Goal: Task Accomplishment & Management: Use online tool/utility

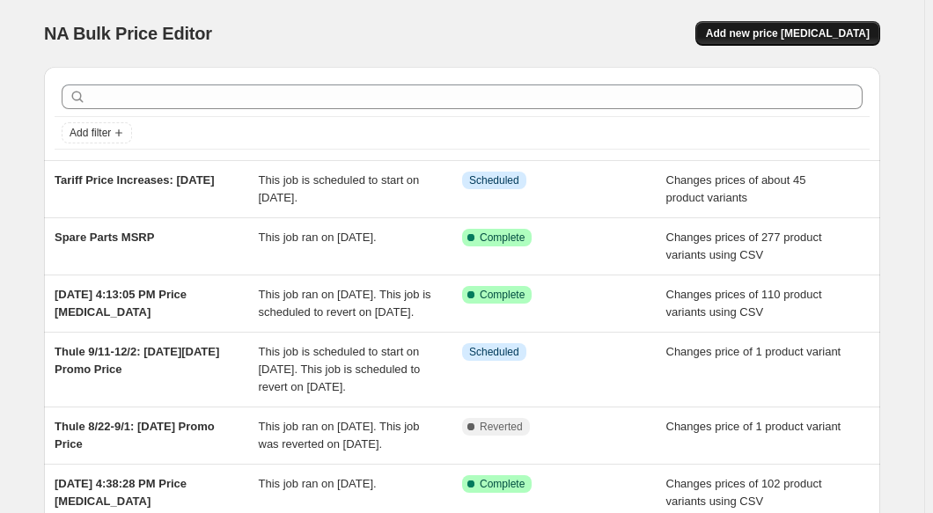
click at [800, 35] on span "Add new price [MEDICAL_DATA]" at bounding box center [788, 33] width 164 height 14
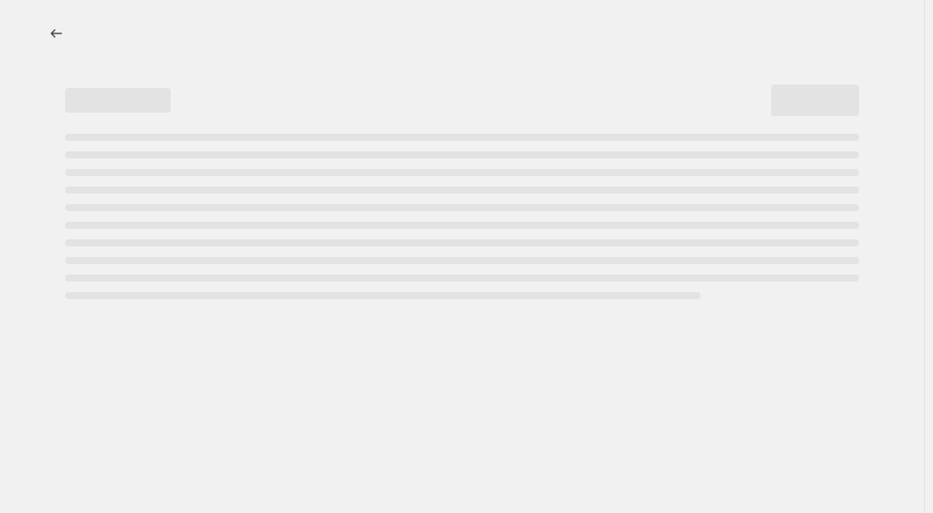
select select "percentage"
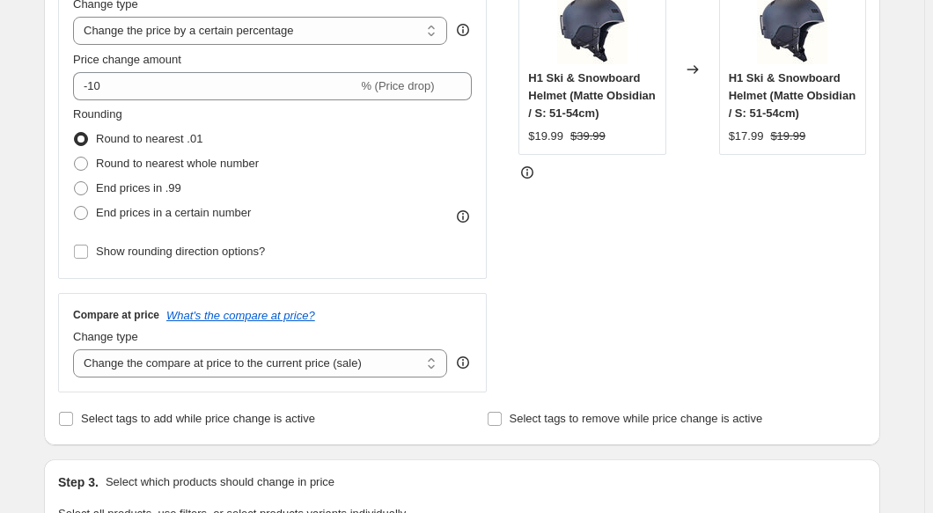
scroll to position [159, 0]
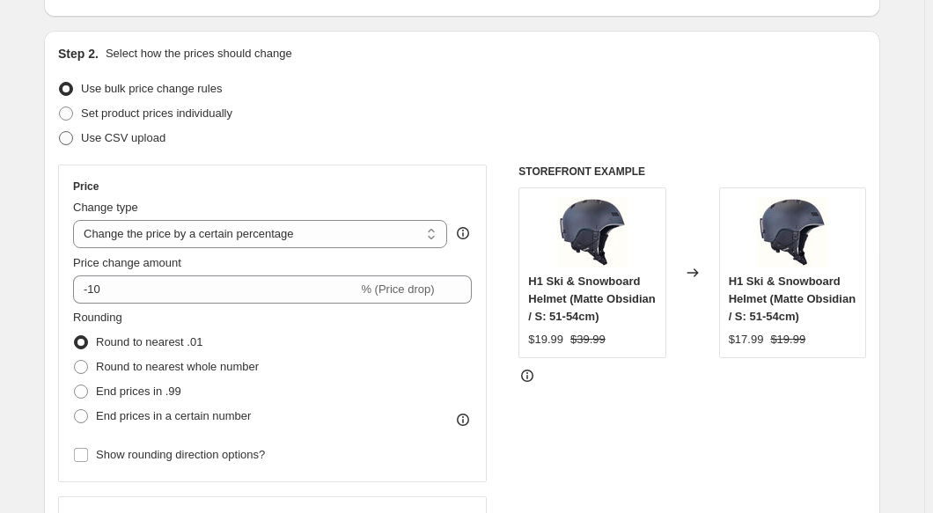
click at [106, 131] on span "Use CSV upload" at bounding box center [123, 137] width 84 height 13
click at [60, 131] on input "Use CSV upload" at bounding box center [59, 131] width 1 height 1
radio input "true"
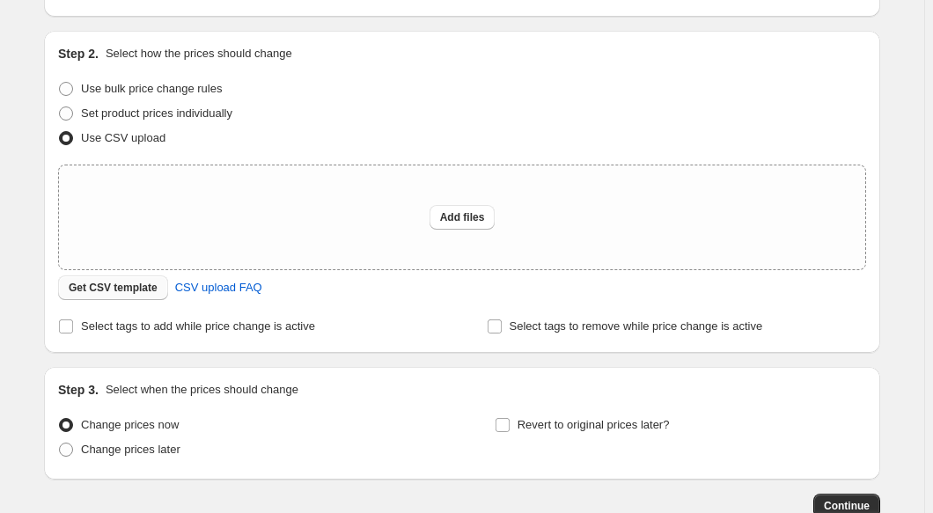
click at [148, 288] on span "Get CSV template" at bounding box center [113, 288] width 89 height 14
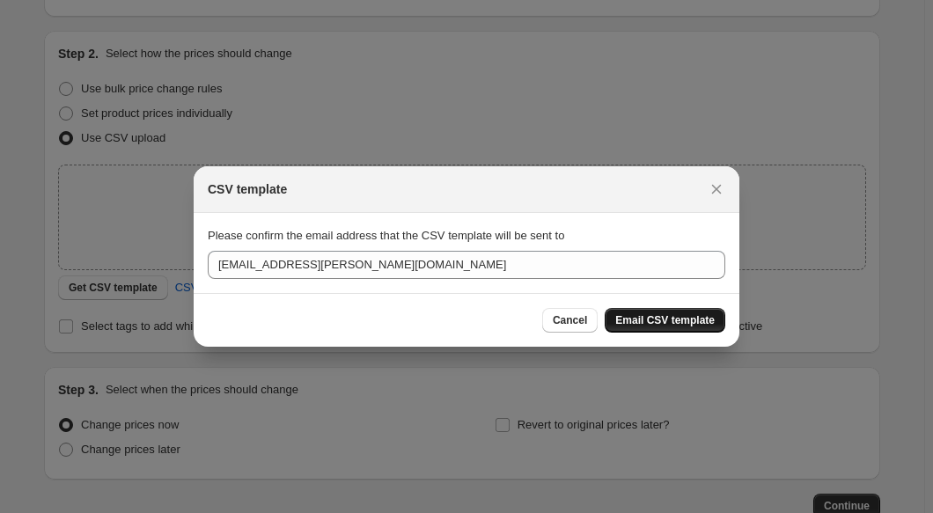
click at [704, 315] on span "Email CSV template" at bounding box center [664, 320] width 99 height 14
